Goal: Communication & Community: Participate in discussion

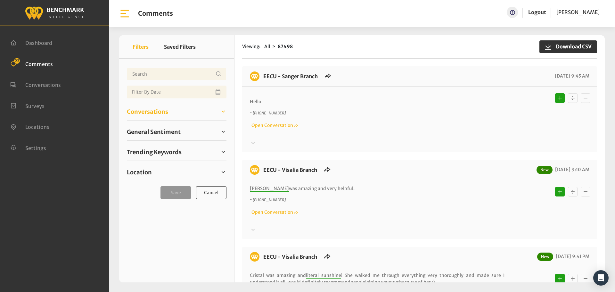
click at [136, 107] on span "Conversations" at bounding box center [147, 111] width 41 height 9
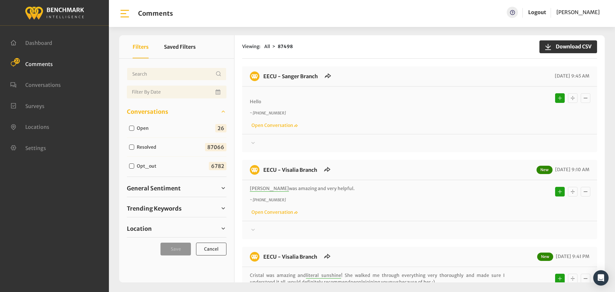
click at [266, 141] on div at bounding box center [420, 143] width 340 height 8
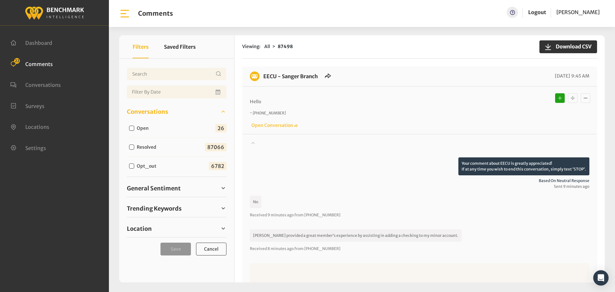
click at [266, 141] on div at bounding box center [420, 148] width 340 height 18
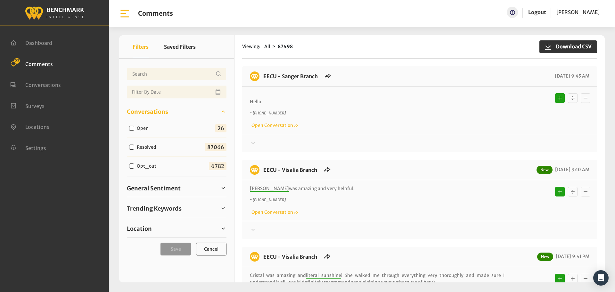
click at [263, 142] on div at bounding box center [420, 143] width 340 height 8
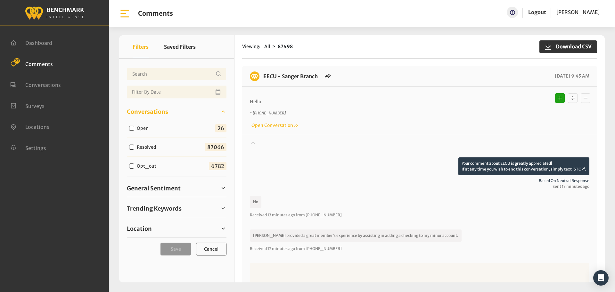
click at [263, 142] on div at bounding box center [420, 148] width 340 height 18
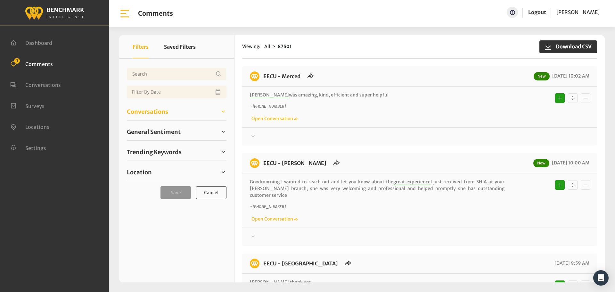
click at [166, 111] on span "Conversations" at bounding box center [147, 111] width 41 height 9
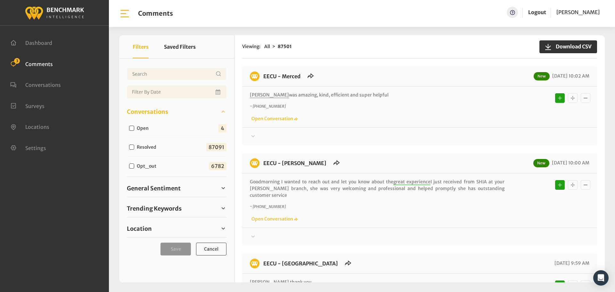
click at [129, 129] on input "Open" at bounding box center [131, 128] width 5 height 5
checkbox input "true"
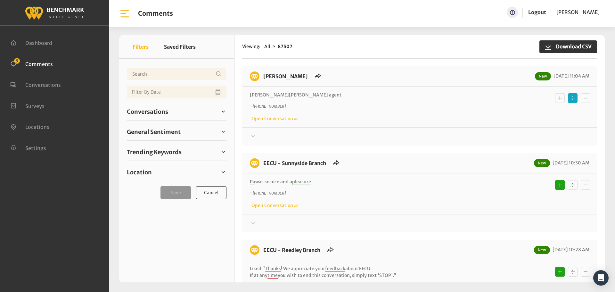
click at [264, 135] on div at bounding box center [420, 137] width 340 height 8
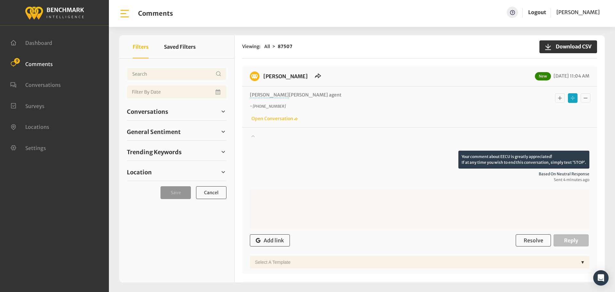
click at [264, 135] on div at bounding box center [420, 142] width 340 height 18
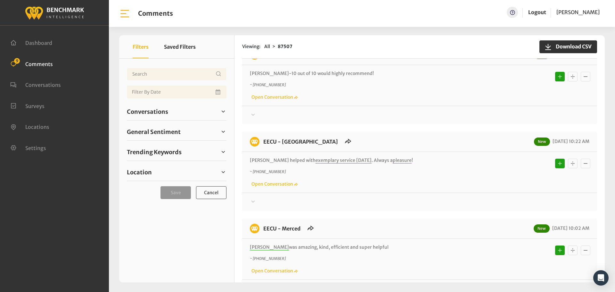
scroll to position [481, 0]
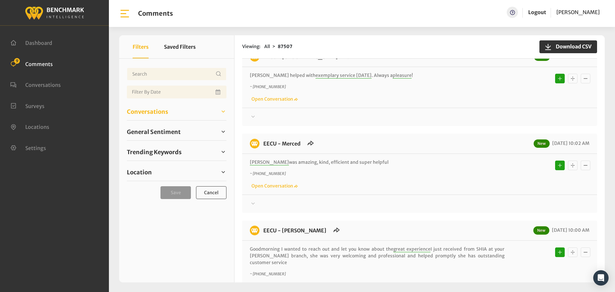
click at [145, 114] on span "Conversations" at bounding box center [147, 111] width 41 height 9
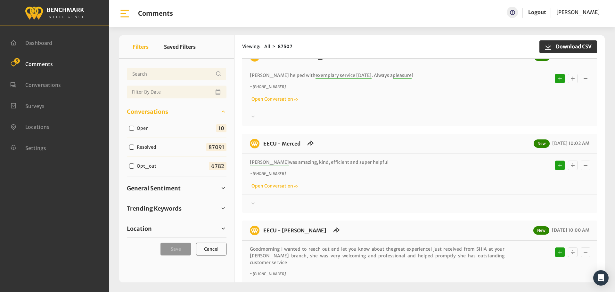
click at [130, 129] on input "Open" at bounding box center [131, 128] width 5 height 5
checkbox input "true"
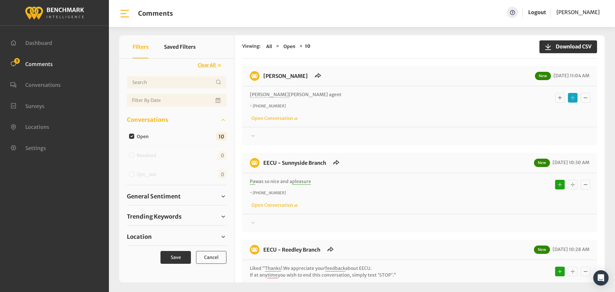
scroll to position [0, 0]
